Goal: Communication & Community: Connect with others

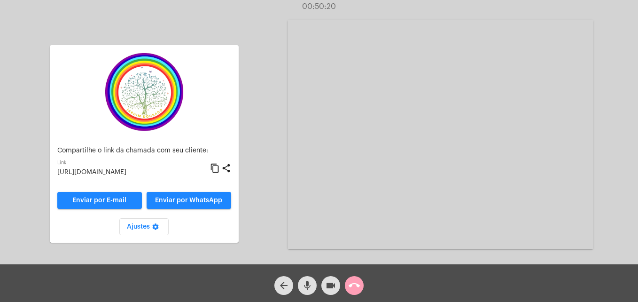
click at [355, 284] on mat-icon "call_end" at bounding box center [354, 285] width 11 height 11
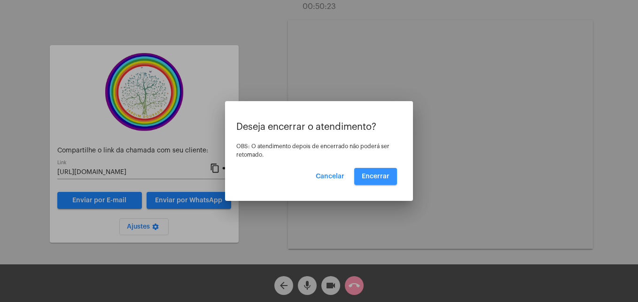
click at [380, 178] on span "Encerrar" at bounding box center [376, 176] width 28 height 7
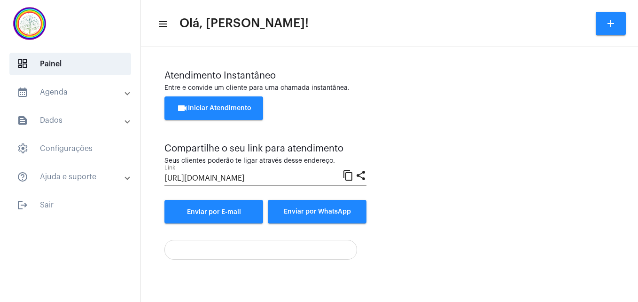
click at [243, 110] on span "videocam Iniciar Atendimento" at bounding box center [214, 108] width 75 height 7
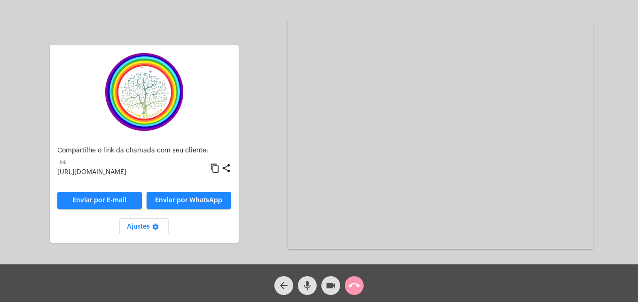
click at [216, 170] on mat-icon "content_copy" at bounding box center [215, 168] width 10 height 11
click at [309, 285] on mat-icon "mic" at bounding box center [307, 285] width 11 height 11
click at [309, 285] on mat-icon "mic_off" at bounding box center [307, 285] width 11 height 11
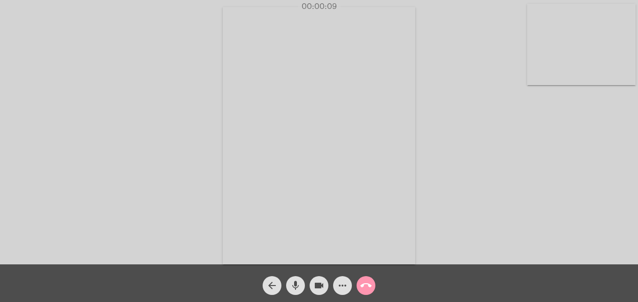
click at [543, 74] on video at bounding box center [581, 44] width 109 height 81
click at [261, 250] on video at bounding box center [404, 134] width 343 height 257
